Goal: Consume media (video, audio): Consume media (video, audio)

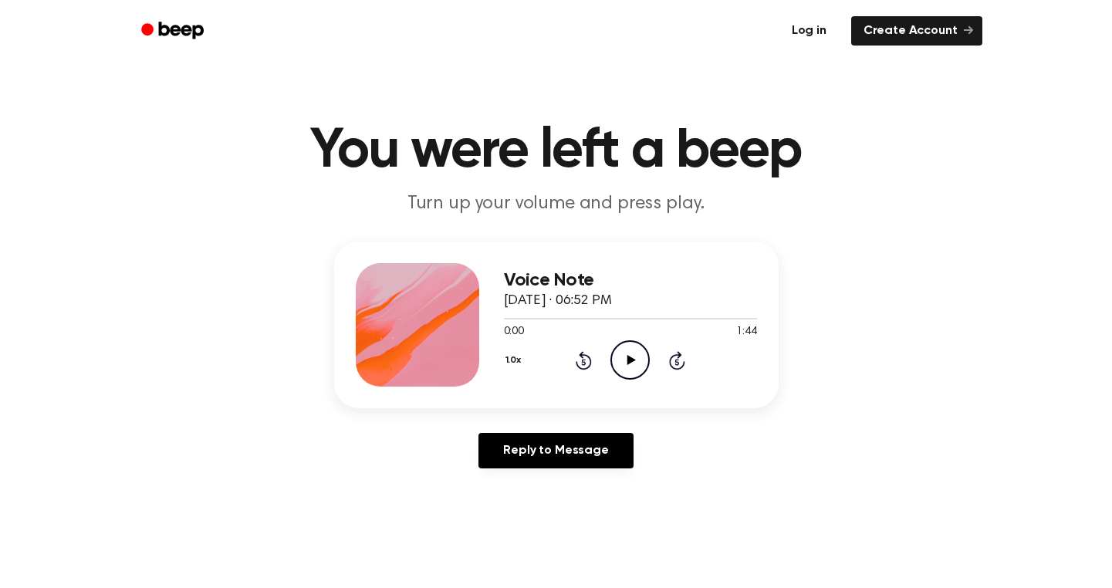
click at [816, 24] on link "Log in" at bounding box center [809, 30] width 66 height 35
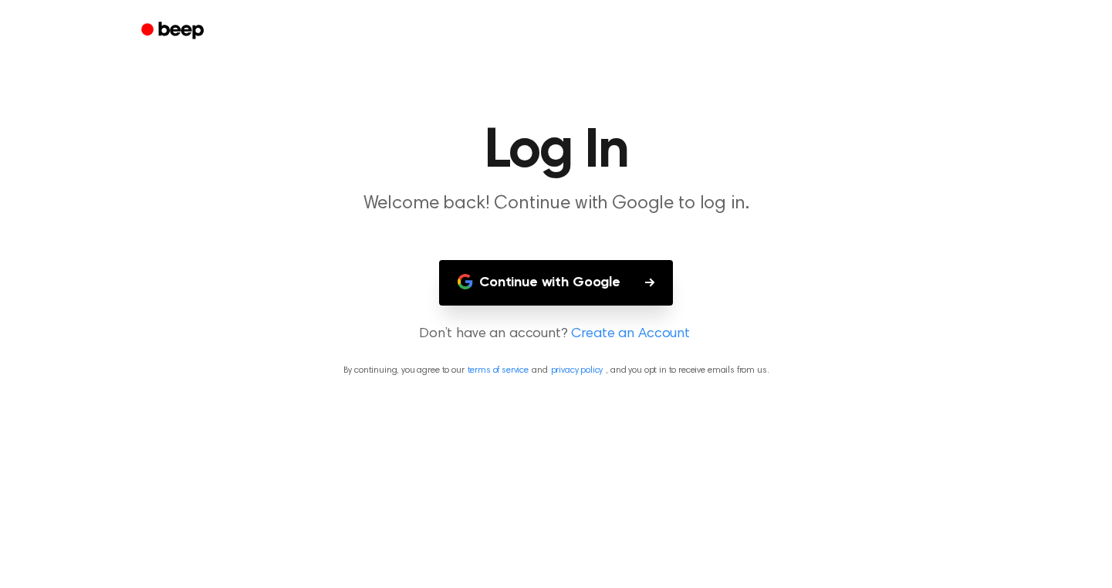
click at [548, 287] on button "Continue with Google" at bounding box center [556, 283] width 234 height 46
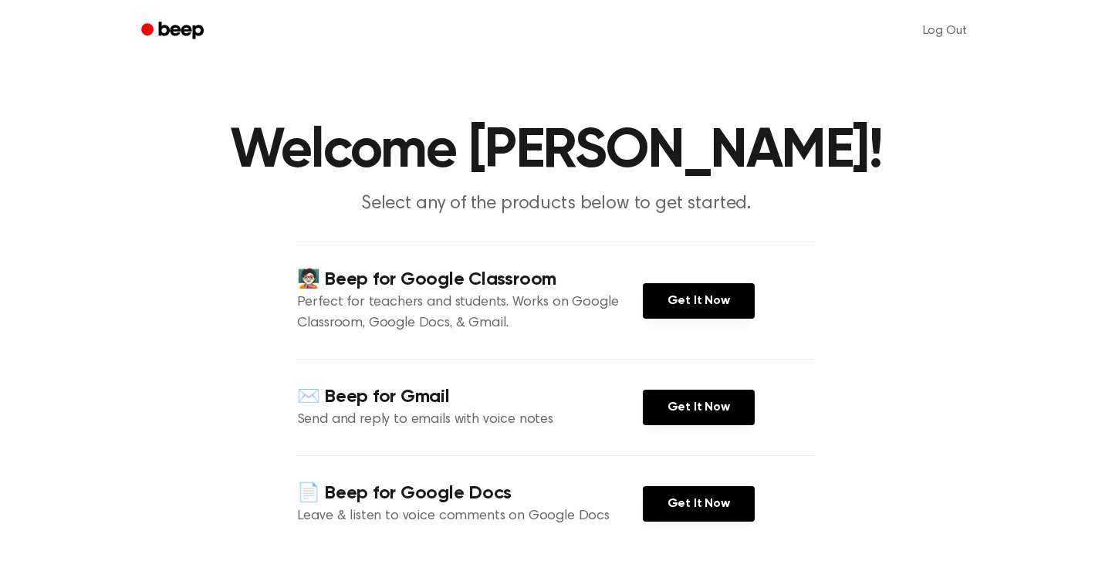
click at [163, 36] on icon "Beep" at bounding box center [174, 30] width 66 height 22
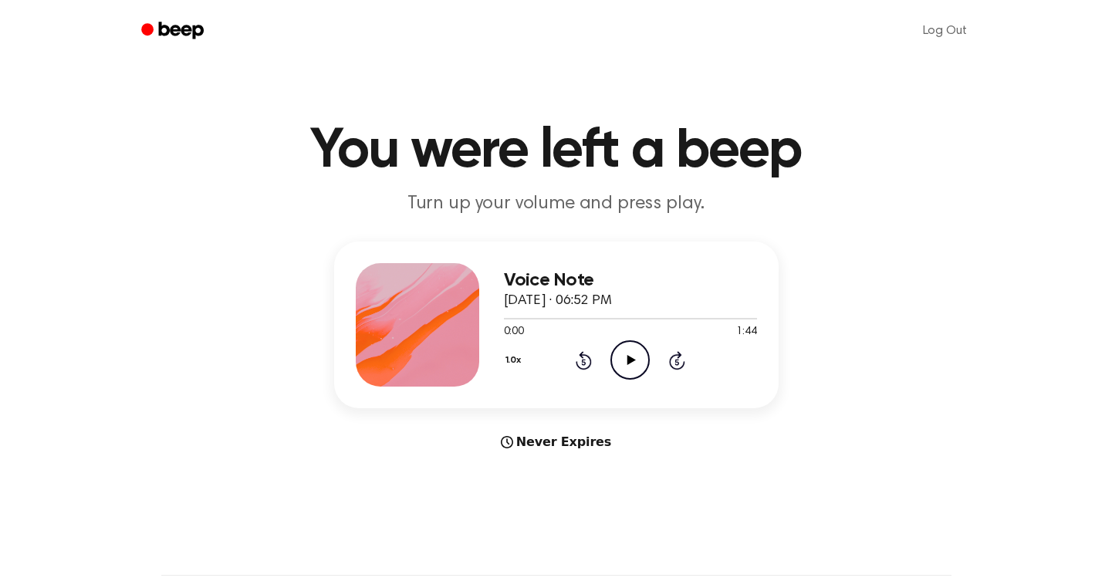
click at [641, 357] on icon "Play Audio" at bounding box center [629, 359] width 39 height 39
click at [626, 363] on icon "Pause Audio" at bounding box center [629, 359] width 39 height 39
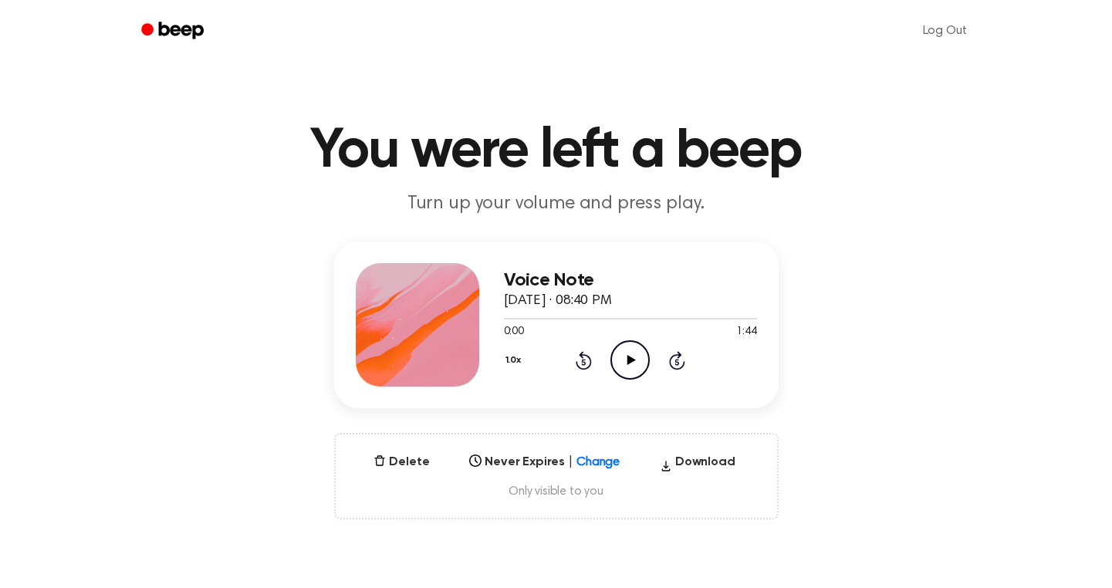
click at [630, 361] on icon at bounding box center [631, 360] width 8 height 10
click at [184, 28] on icon "Beep" at bounding box center [174, 30] width 66 height 22
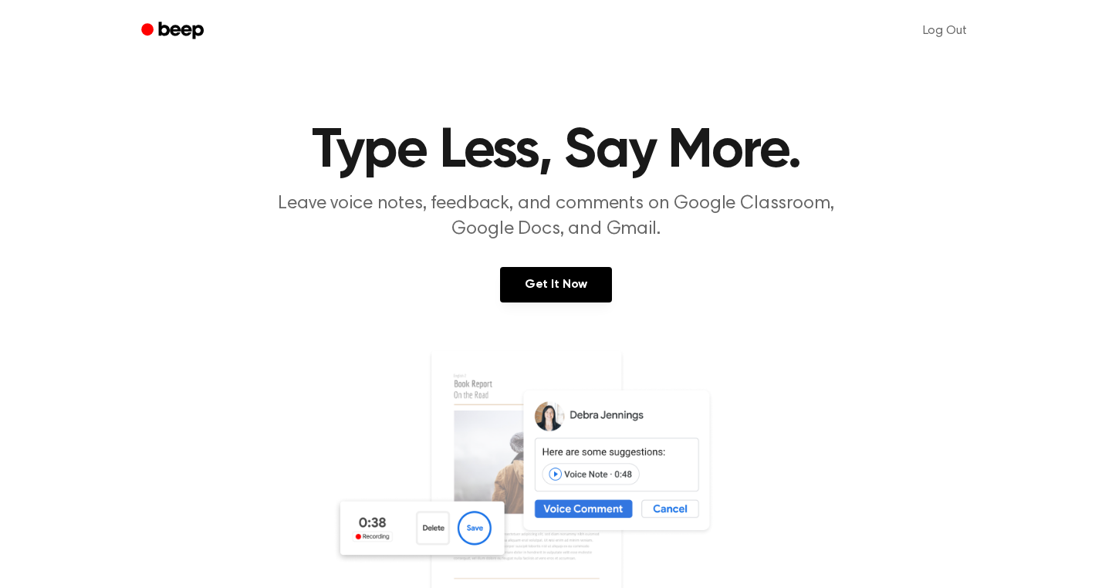
click at [395, 167] on h1 "Type Less, Say More." at bounding box center [556, 151] width 790 height 56
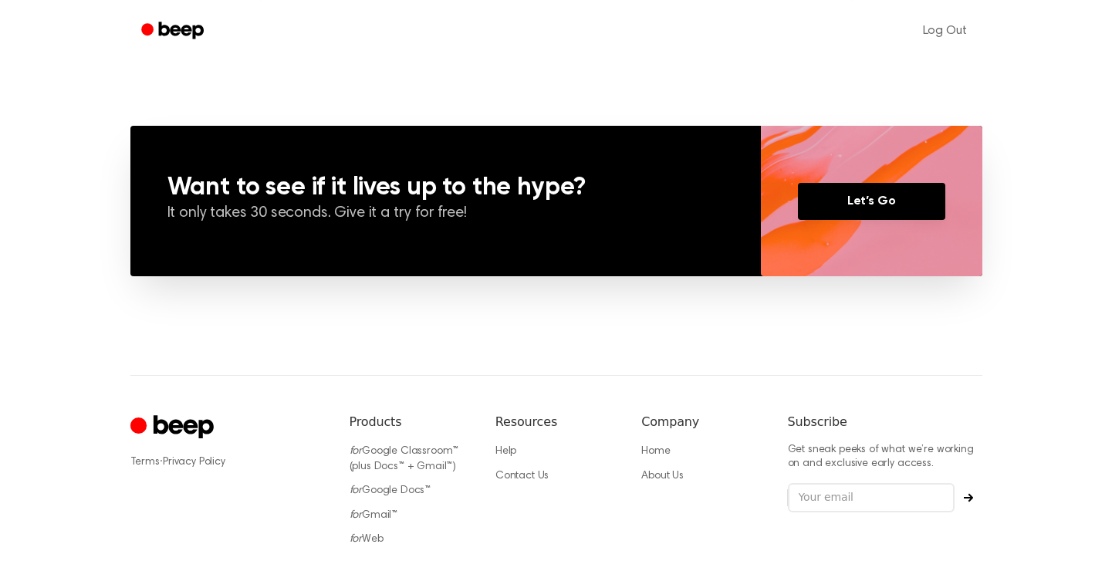
scroll to position [1161, 0]
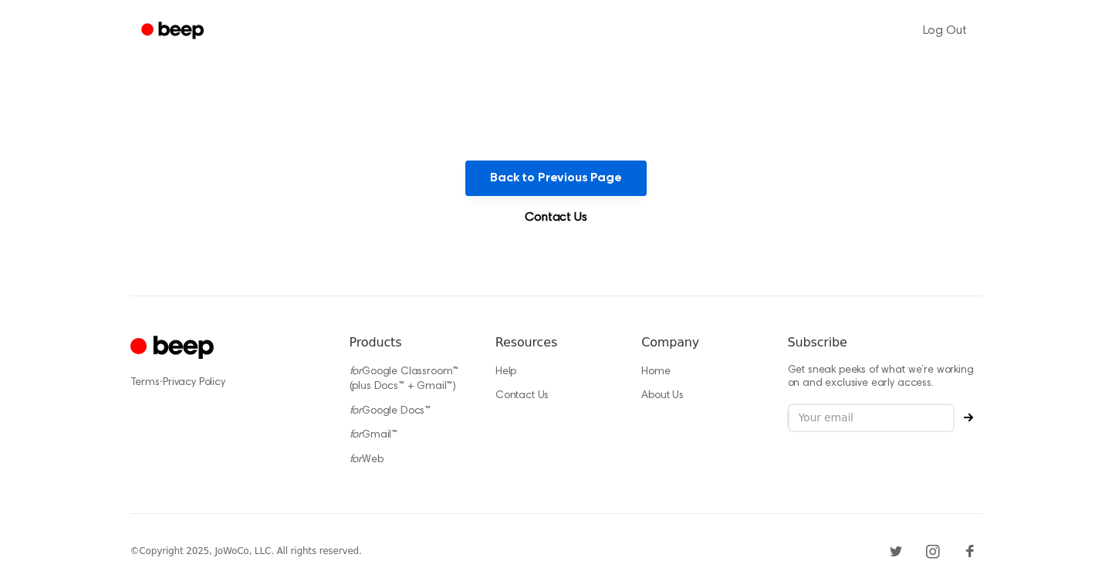
click at [539, 188] on button "Back to Previous Page" at bounding box center [555, 177] width 181 height 35
